Goal: Find specific page/section: Find specific page/section

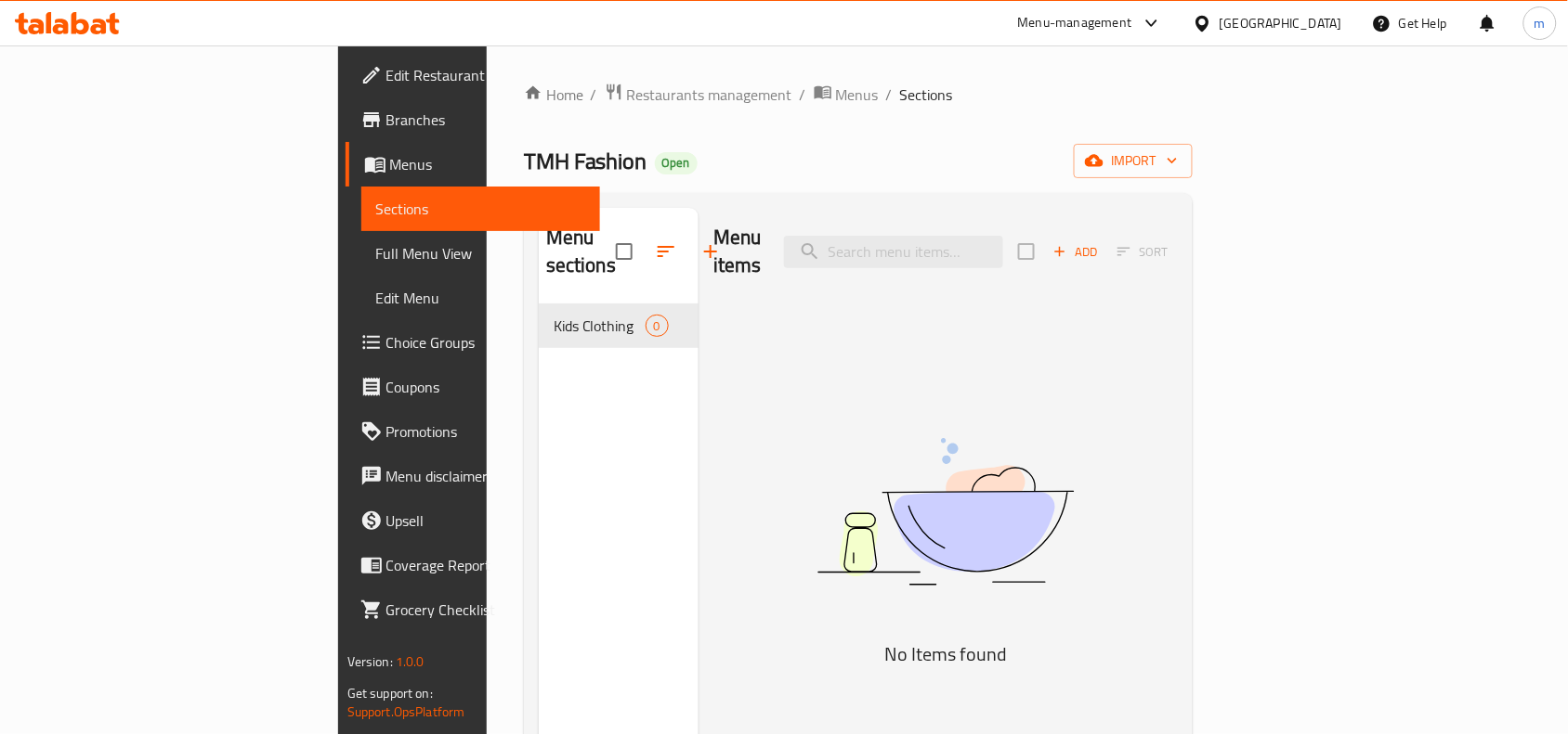
click at [1326, 21] on div "[GEOGRAPHIC_DATA]" at bounding box center [1280, 22] width 123 height 20
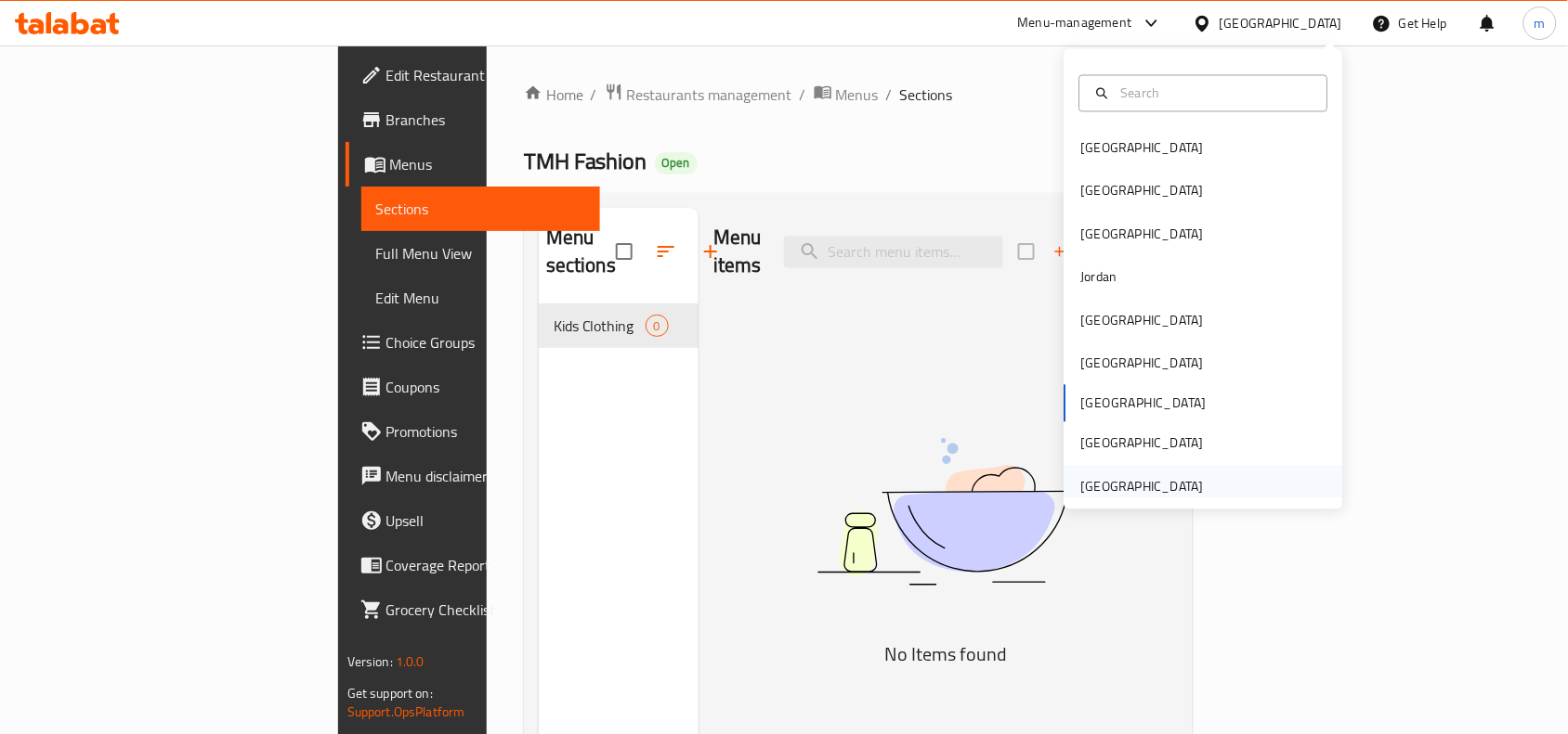
click at [1135, 491] on div "[GEOGRAPHIC_DATA]" at bounding box center [1142, 486] width 123 height 20
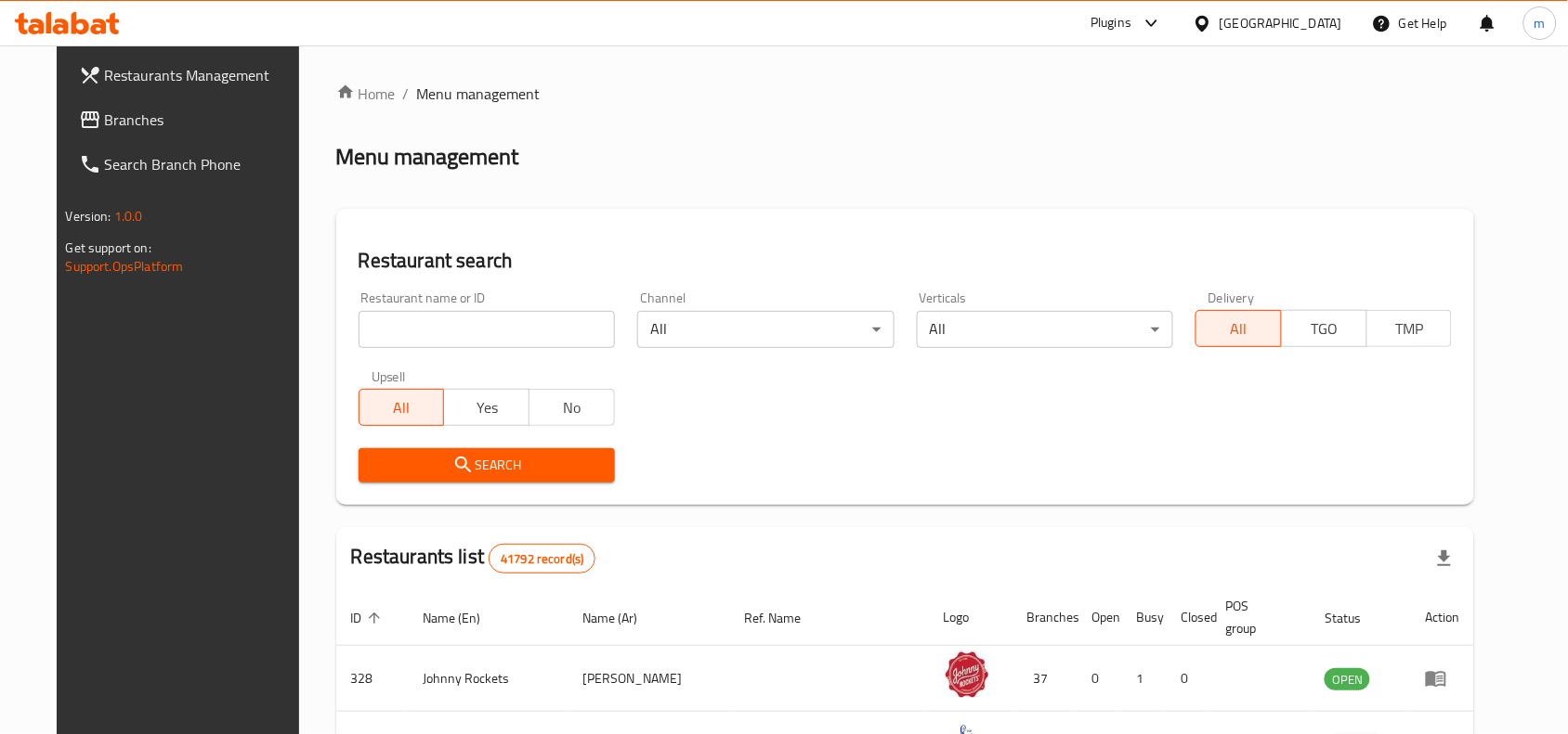
click at [122, 126] on span "Branches" at bounding box center [205, 119] width 199 height 22
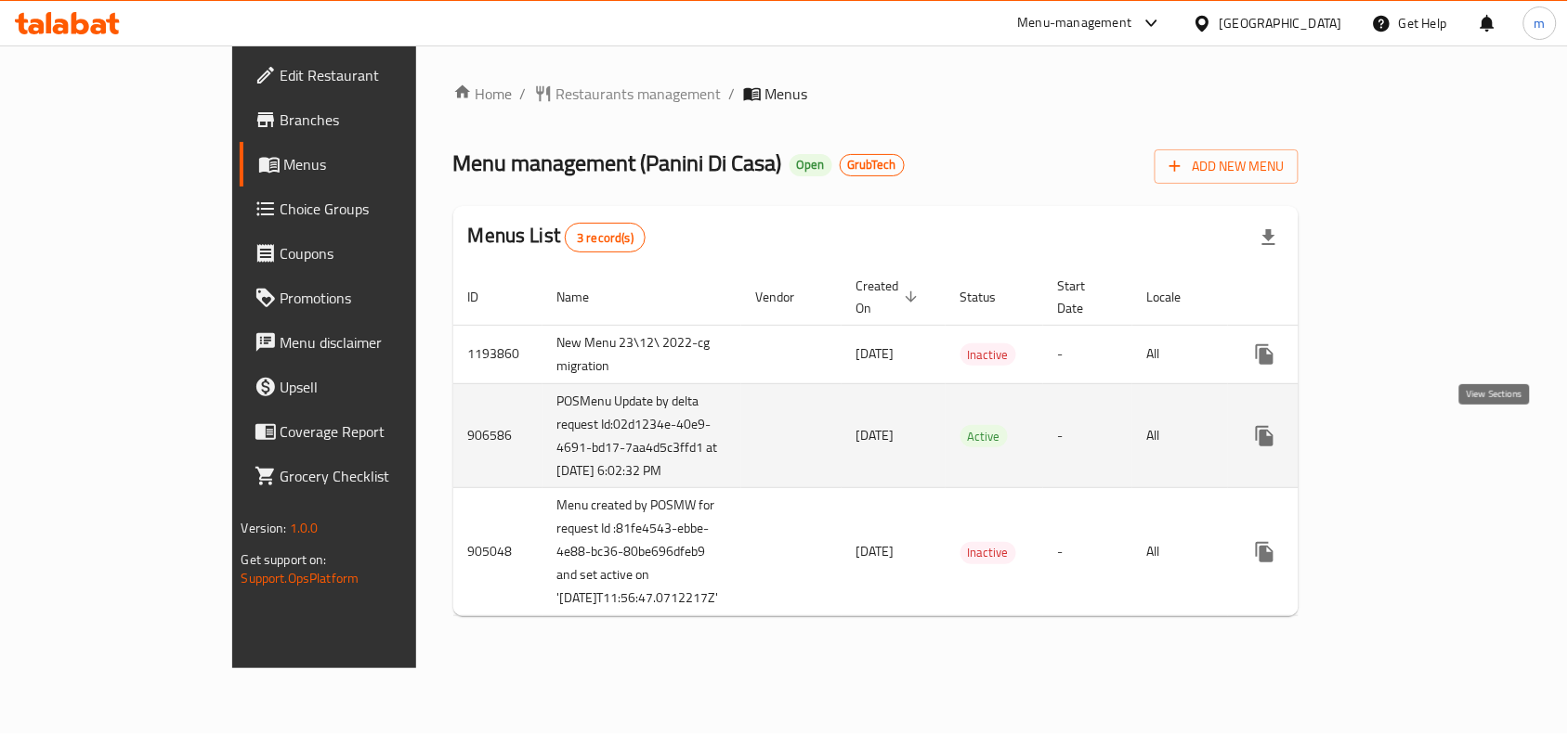
click at [1407, 442] on icon "enhanced table" at bounding box center [1398, 436] width 16 height 16
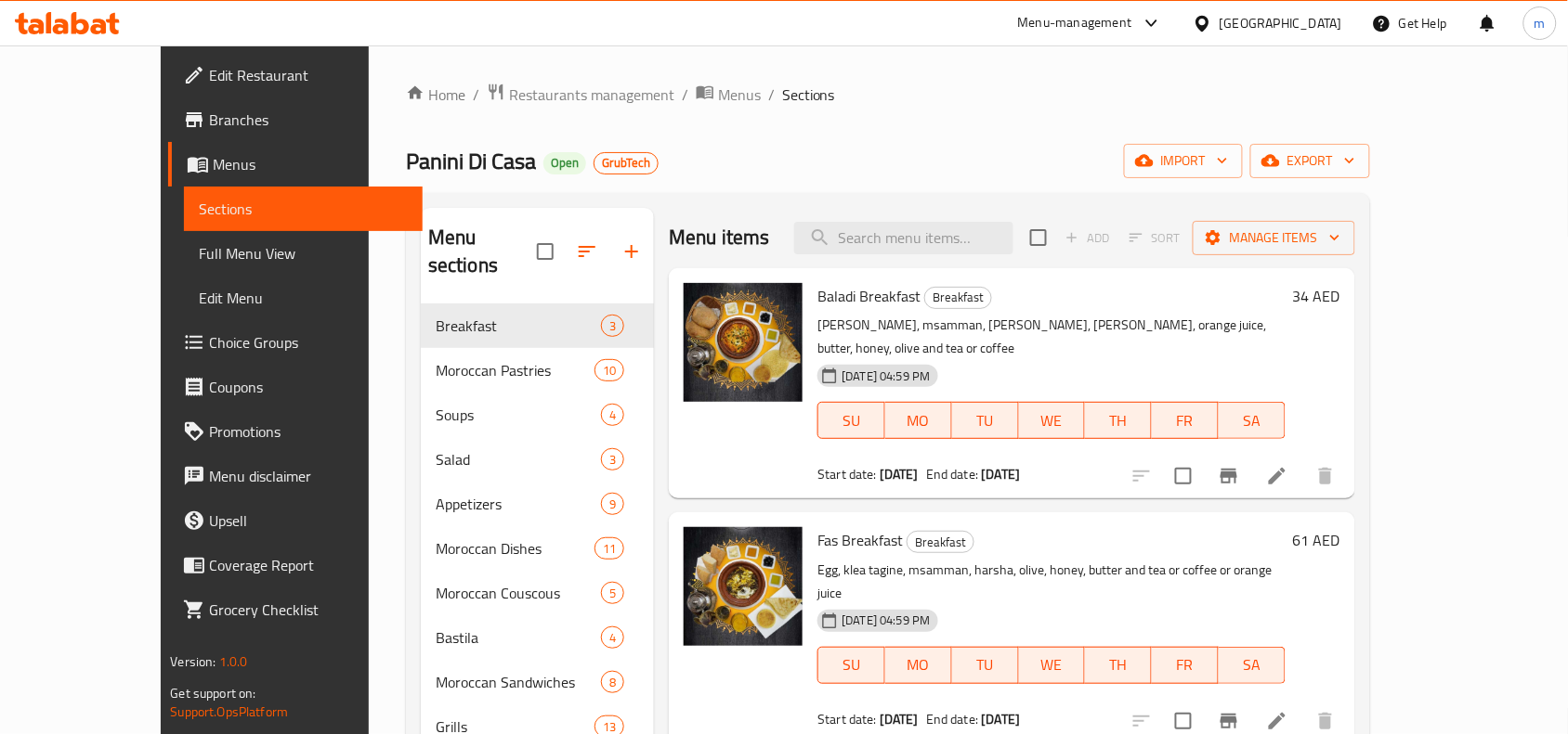
click at [84, 12] on icon at bounding box center [67, 22] width 105 height 22
